Goal: Information Seeking & Learning: Learn about a topic

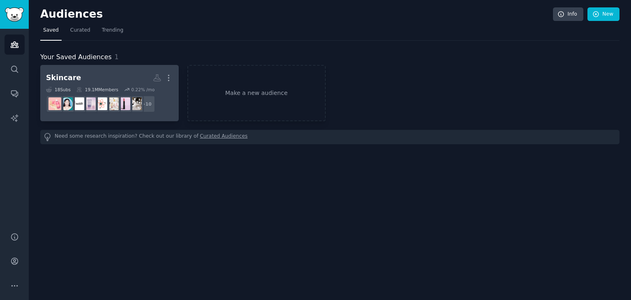
click at [82, 74] on h2 "Skincare More" at bounding box center [109, 78] width 127 height 14
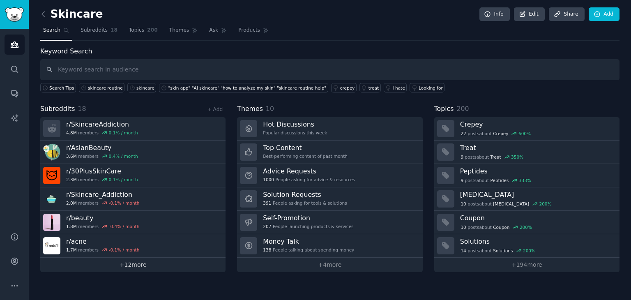
click at [174, 263] on link "+ 12 more" at bounding box center [132, 264] width 185 height 14
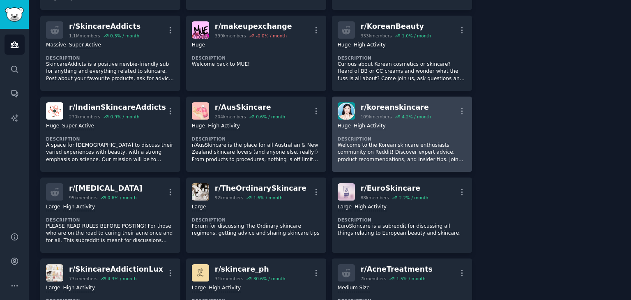
scroll to position [205, 0]
click at [417, 103] on div "r/ koreanskincare" at bounding box center [396, 107] width 70 height 10
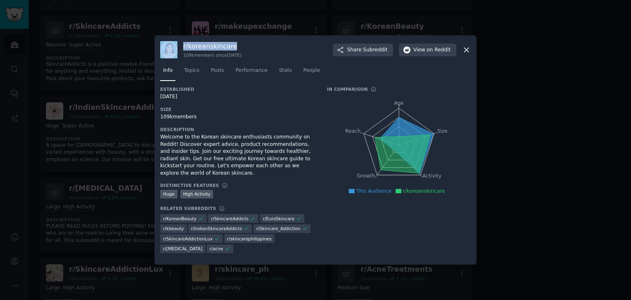
drag, startPoint x: 237, startPoint y: 44, endPoint x: 180, endPoint y: 47, distance: 56.7
click at [180, 47] on div "r/ koreanskincare 109k members since 11/29/2021 Share Subreddit View on Reddit …" at bounding box center [315, 149] width 322 height 229
copy div "r/ koreanskincare"
click at [299, 58] on div "r/ koreanskincare 109k members since 11/29/2021 Share Subreddit View on Reddit" at bounding box center [315, 49] width 310 height 17
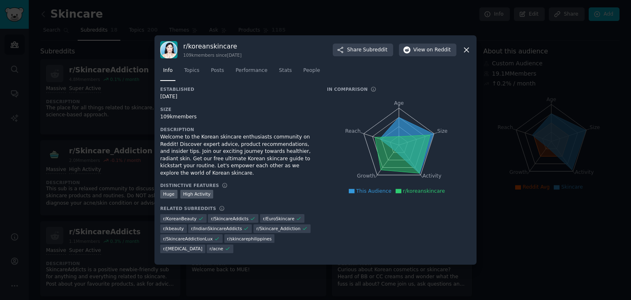
click at [465, 54] on icon at bounding box center [466, 50] width 9 height 9
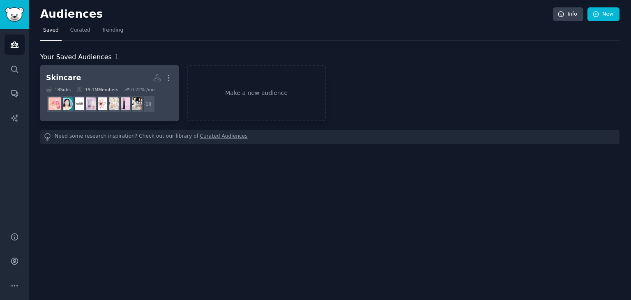
click at [135, 74] on h2 "Skincare Custom Audience More" at bounding box center [109, 78] width 127 height 14
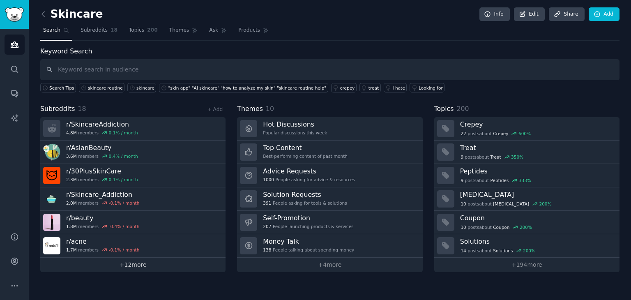
click at [179, 267] on link "+ 12 more" at bounding box center [132, 264] width 185 height 14
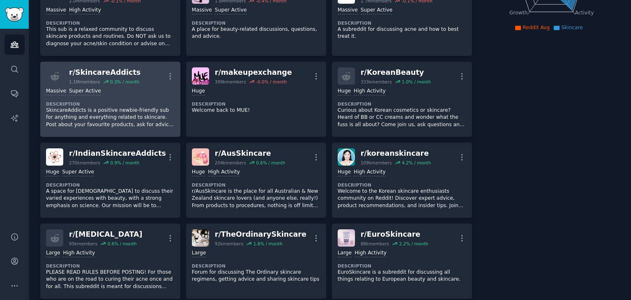
scroll to position [246, 0]
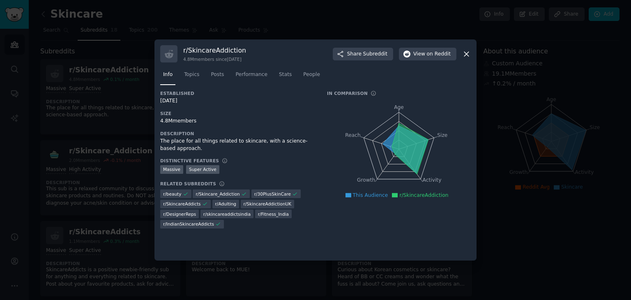
click at [466, 53] on icon at bounding box center [466, 54] width 5 height 5
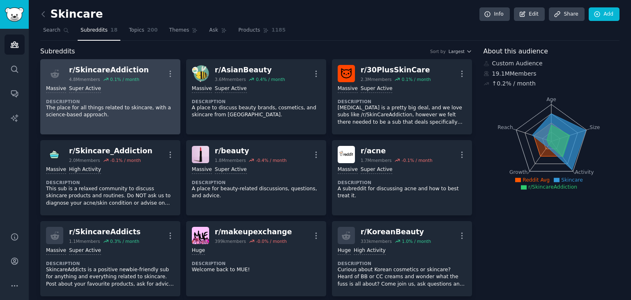
click at [127, 78] on div "0.1 % / month" at bounding box center [124, 79] width 29 height 6
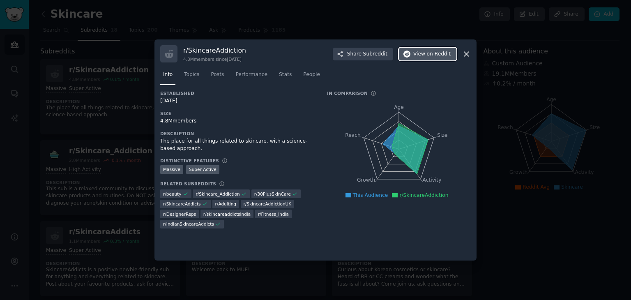
click at [425, 53] on span "View on Reddit" at bounding box center [431, 54] width 37 height 7
